Goal: Task Accomplishment & Management: Manage account settings

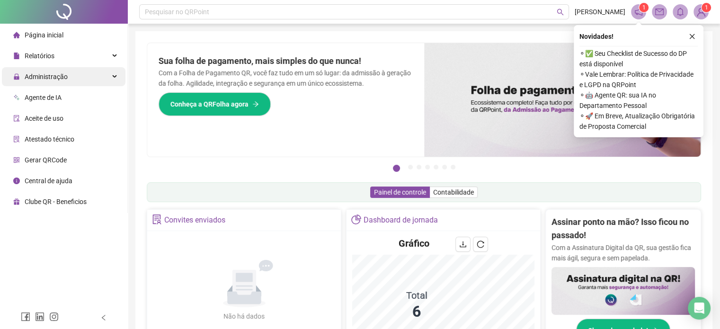
click at [60, 80] on span "Administração" at bounding box center [46, 77] width 43 height 8
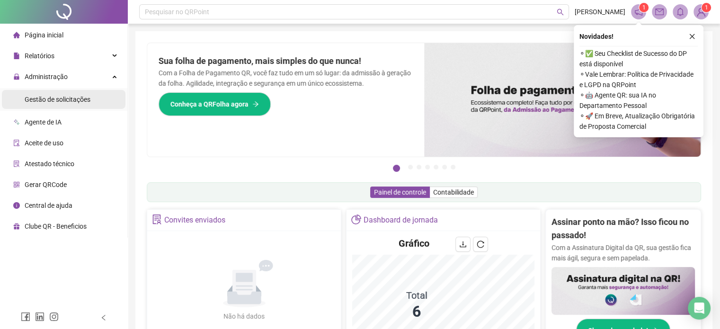
click at [63, 97] on span "Gestão de solicitações" at bounding box center [58, 100] width 66 height 8
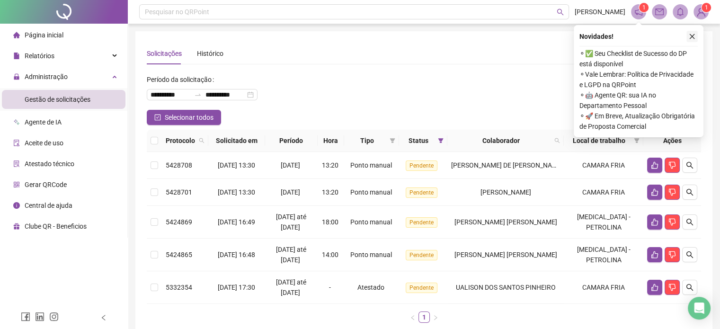
click at [691, 34] on icon "close" at bounding box center [692, 36] width 7 height 7
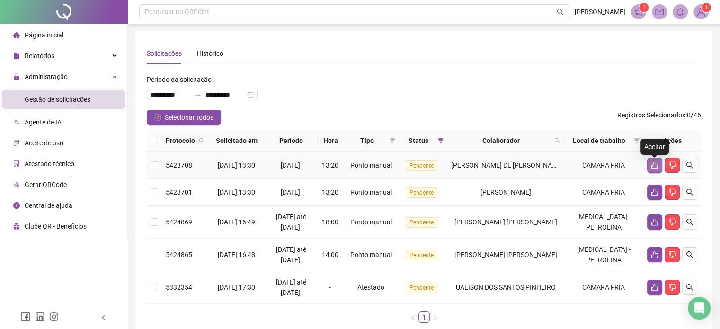
click at [653, 165] on icon "like" at bounding box center [655, 165] width 8 height 8
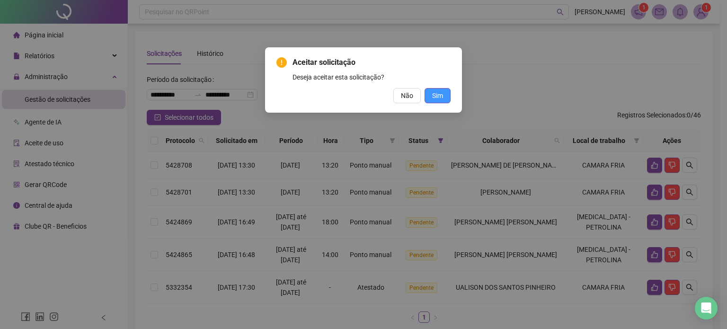
click at [437, 99] on span "Sim" at bounding box center [437, 95] width 11 height 10
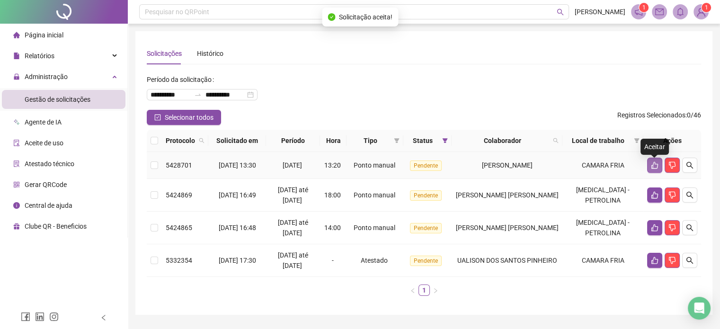
click at [650, 169] on button "button" at bounding box center [654, 165] width 15 height 15
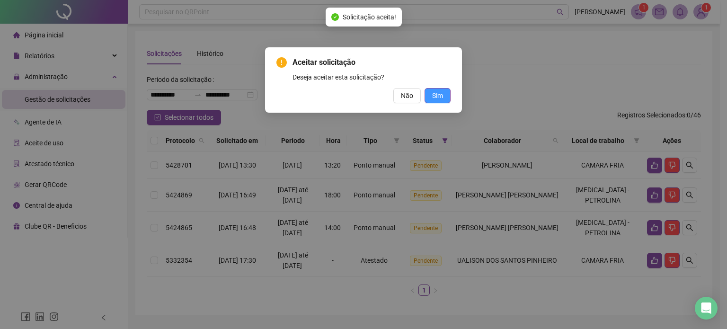
click at [441, 95] on span "Sim" at bounding box center [437, 95] width 11 height 10
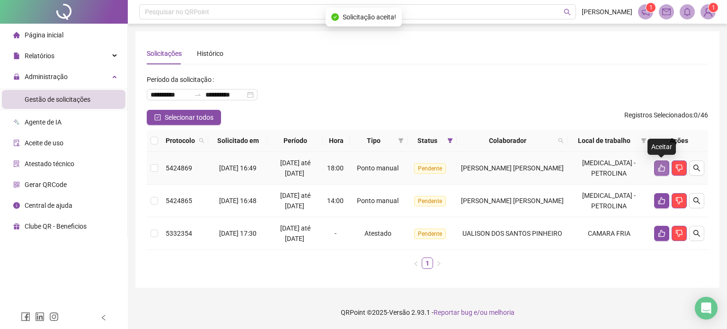
click at [656, 168] on button "button" at bounding box center [661, 168] width 15 height 15
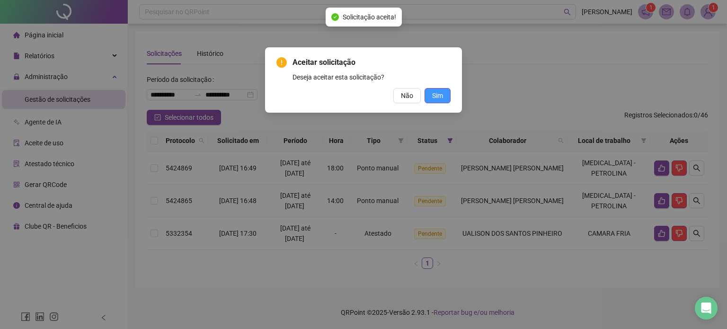
click at [443, 91] on span "Sim" at bounding box center [437, 95] width 11 height 10
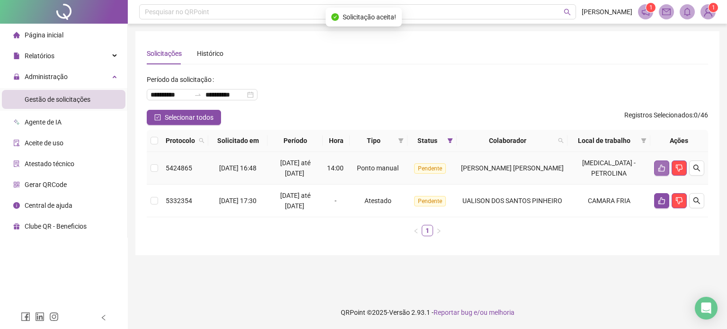
click at [658, 168] on icon "like" at bounding box center [662, 168] width 8 height 8
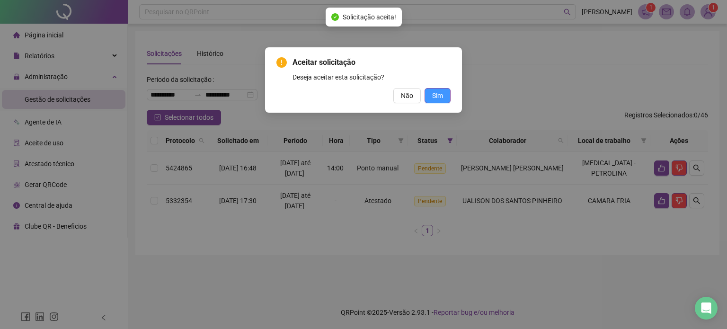
click at [444, 96] on button "Sim" at bounding box center [438, 95] width 26 height 15
